Goal: Find specific page/section: Find specific page/section

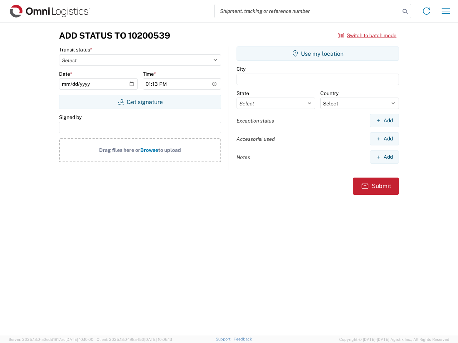
click at [307, 11] on input "search" at bounding box center [307, 11] width 185 height 14
click at [405, 11] on icon at bounding box center [405, 11] width 10 height 10
click at [426, 11] on icon at bounding box center [426, 10] width 11 height 11
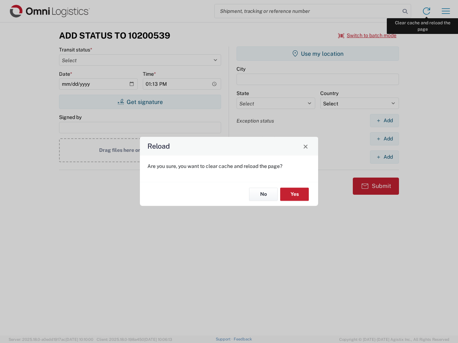
click at [446, 11] on div "Reload Are you sure, you want to clear cache and reload the page? No Yes" at bounding box center [229, 171] width 458 height 343
click at [367, 35] on div "Reload Are you sure, you want to clear cache and reload the page? No Yes" at bounding box center [229, 171] width 458 height 343
click at [140, 102] on div "Reload Are you sure, you want to clear cache and reload the page? No Yes" at bounding box center [229, 171] width 458 height 343
click at [318, 54] on div "Reload Are you sure, you want to clear cache and reload the page? No Yes" at bounding box center [229, 171] width 458 height 343
click at [384, 121] on div "Reload Are you sure, you want to clear cache and reload the page? No Yes" at bounding box center [229, 171] width 458 height 343
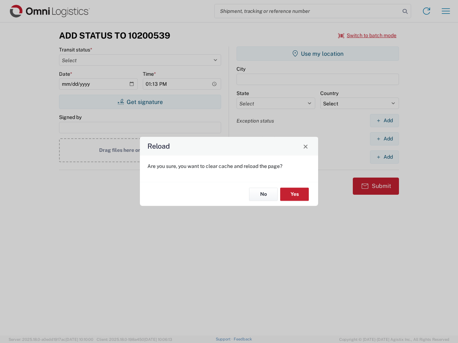
click at [384, 139] on div "Reload Are you sure, you want to clear cache and reload the page? No Yes" at bounding box center [229, 171] width 458 height 343
click at [384, 157] on div "Reload Are you sure, you want to clear cache and reload the page? No Yes" at bounding box center [229, 171] width 458 height 343
